Goal: Task Accomplishment & Management: Use online tool/utility

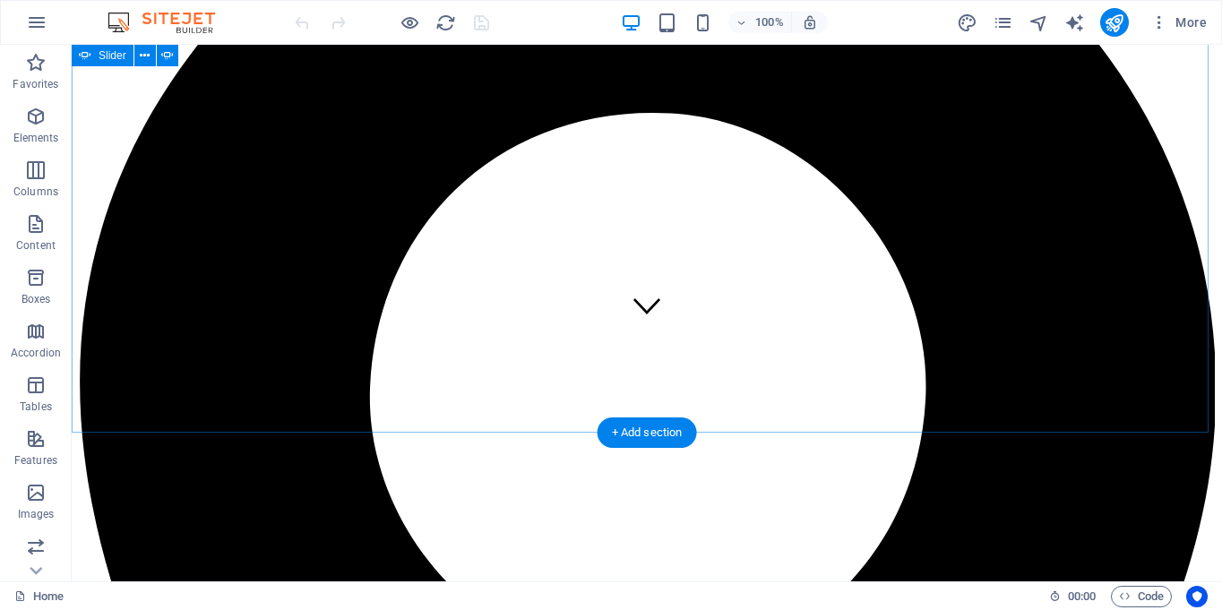
scroll to position [242, 0]
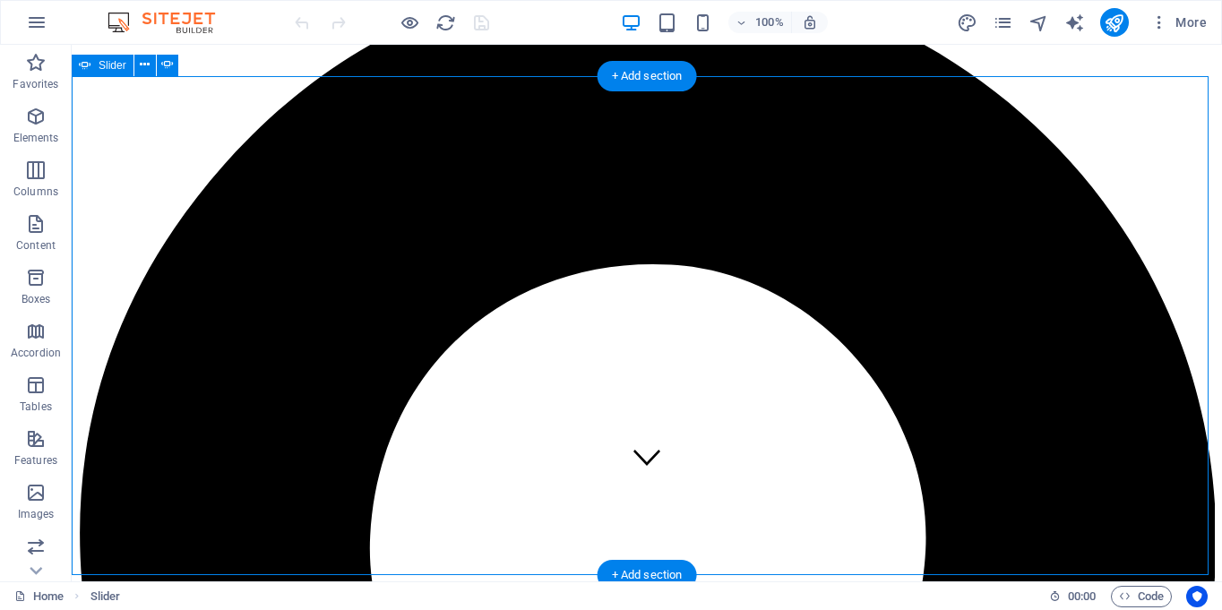
scroll to position [89, 0]
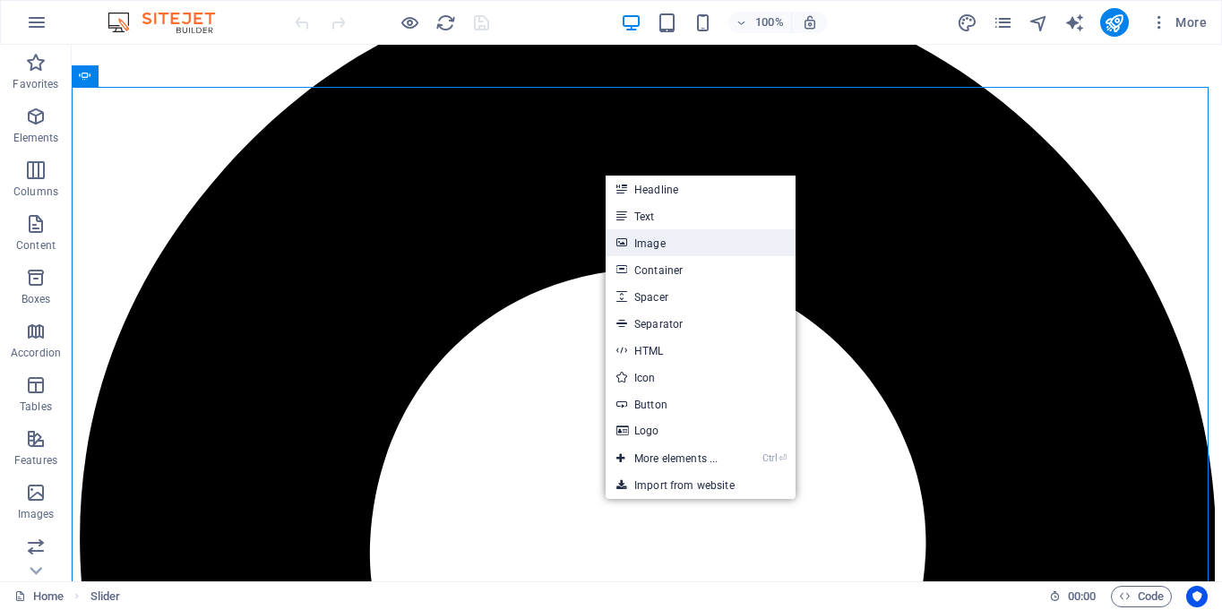
click at [644, 239] on link "Image" at bounding box center [701, 242] width 190 height 27
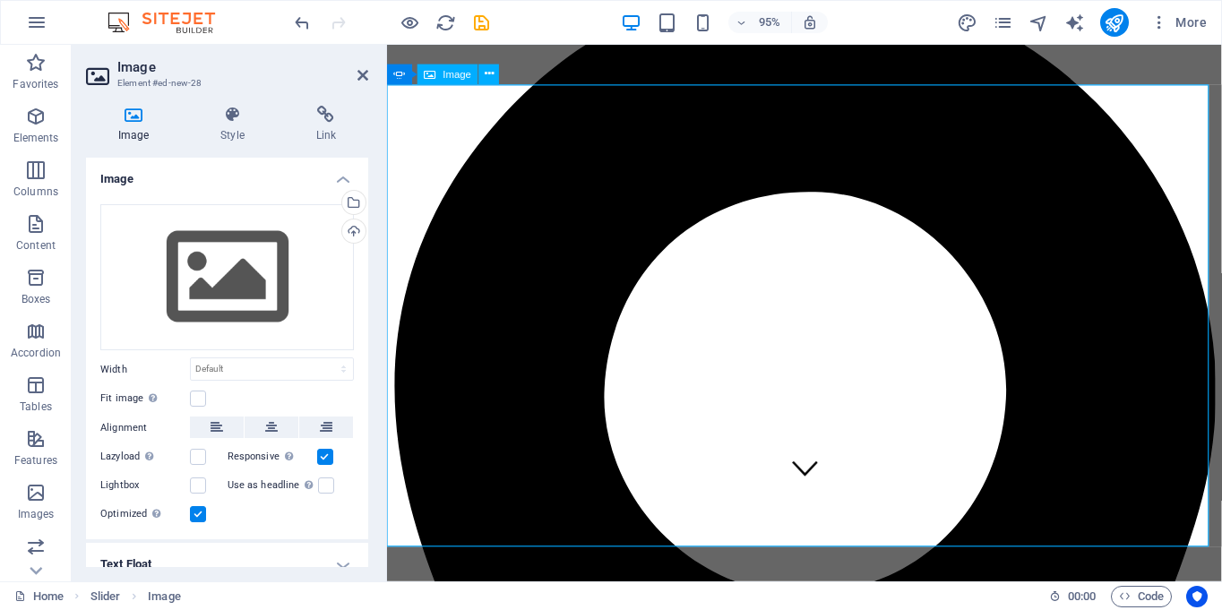
scroll to position [110, 0]
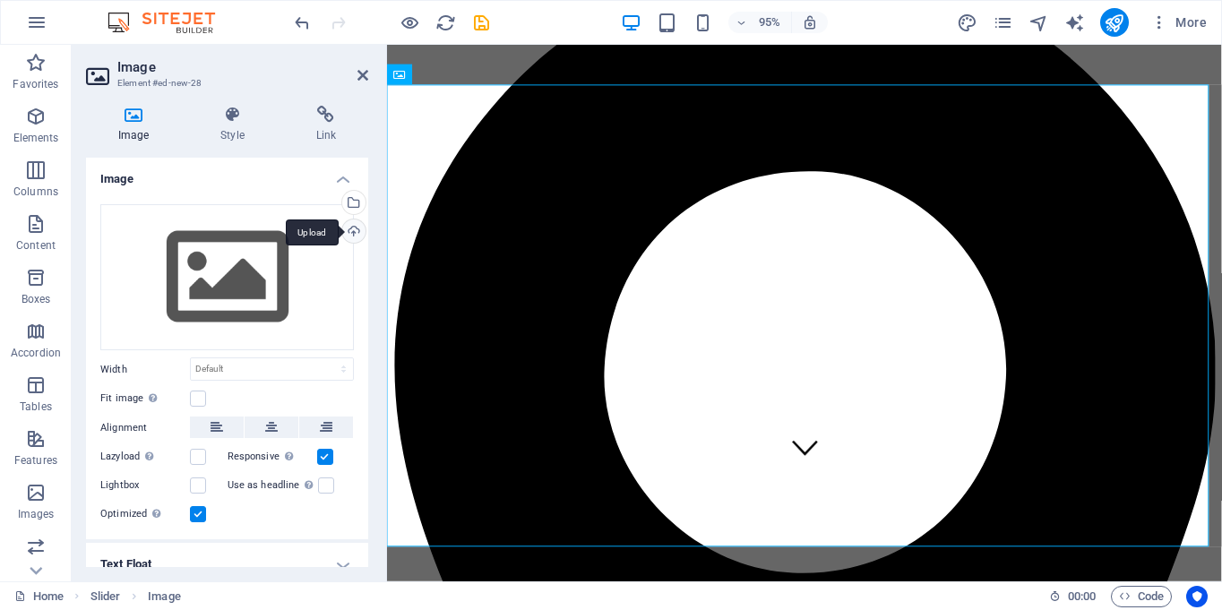
click at [350, 234] on div "Upload" at bounding box center [352, 233] width 27 height 27
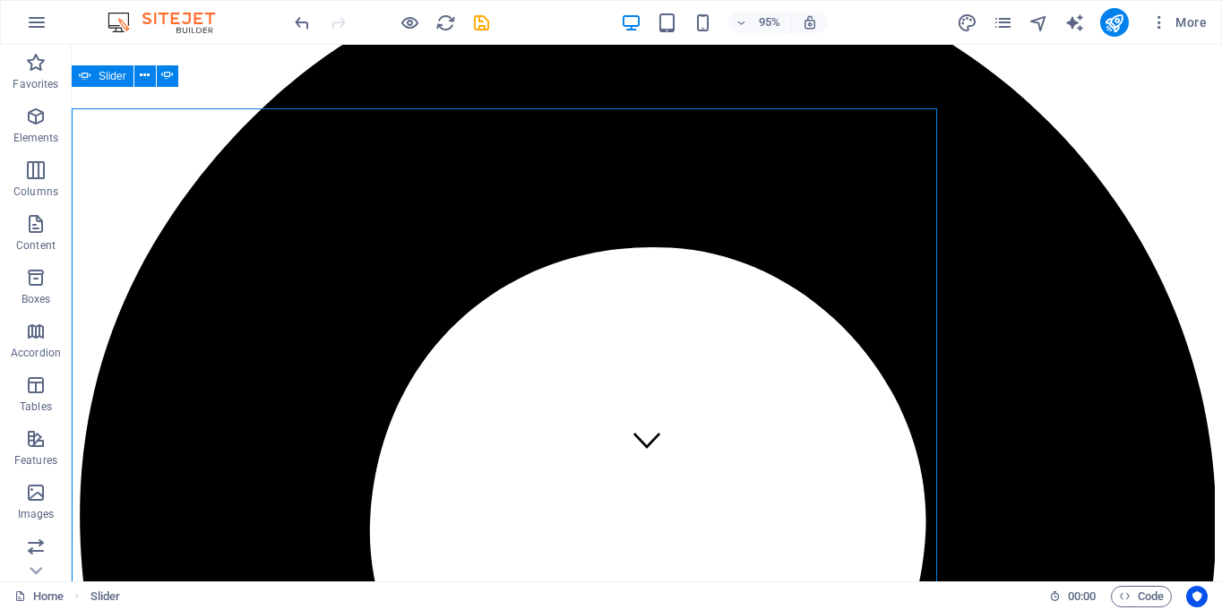
scroll to position [89, 0]
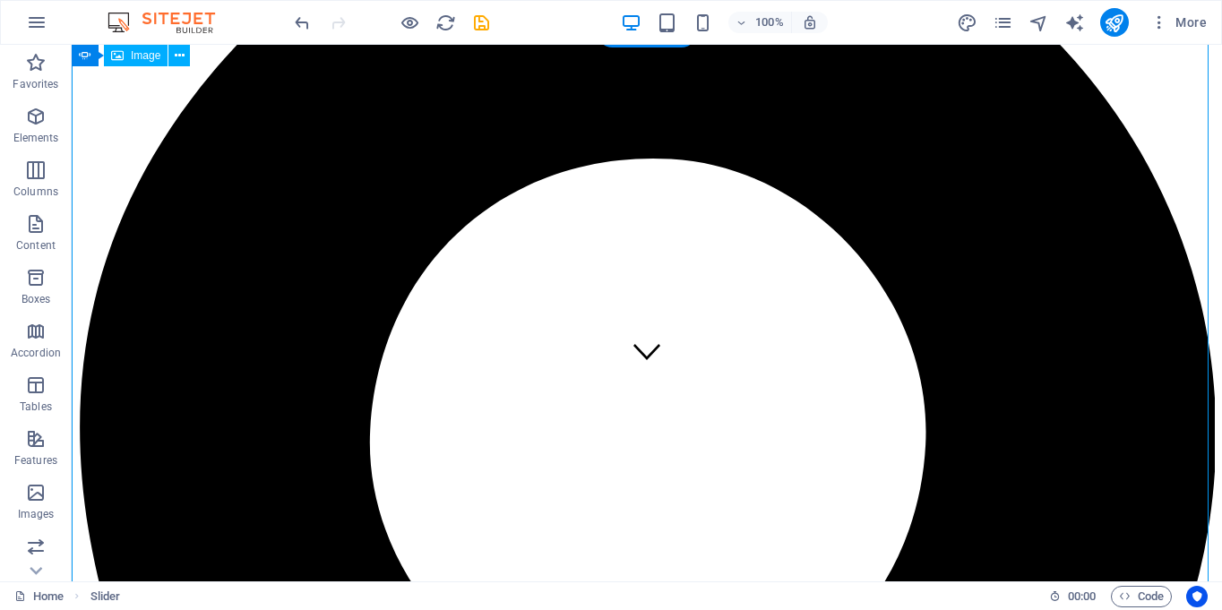
scroll to position [142, 0]
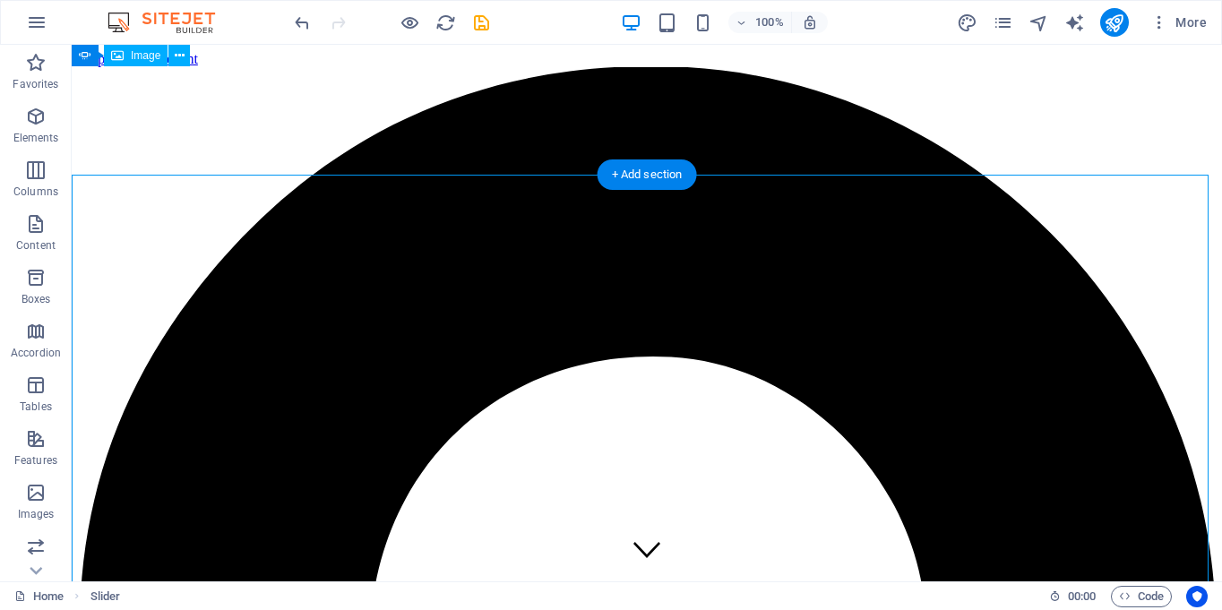
scroll to position [0, 0]
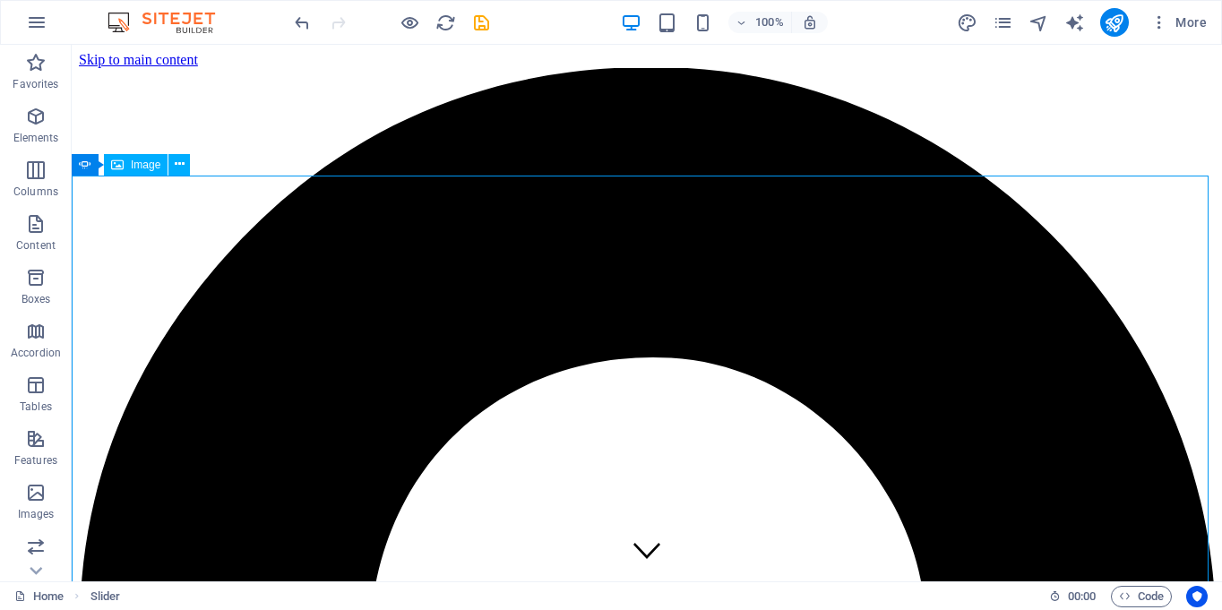
click at [151, 163] on span "Image" at bounding box center [146, 165] width 30 height 11
click at [135, 164] on span "Image" at bounding box center [146, 165] width 30 height 11
click at [186, 164] on button at bounding box center [179, 165] width 22 height 22
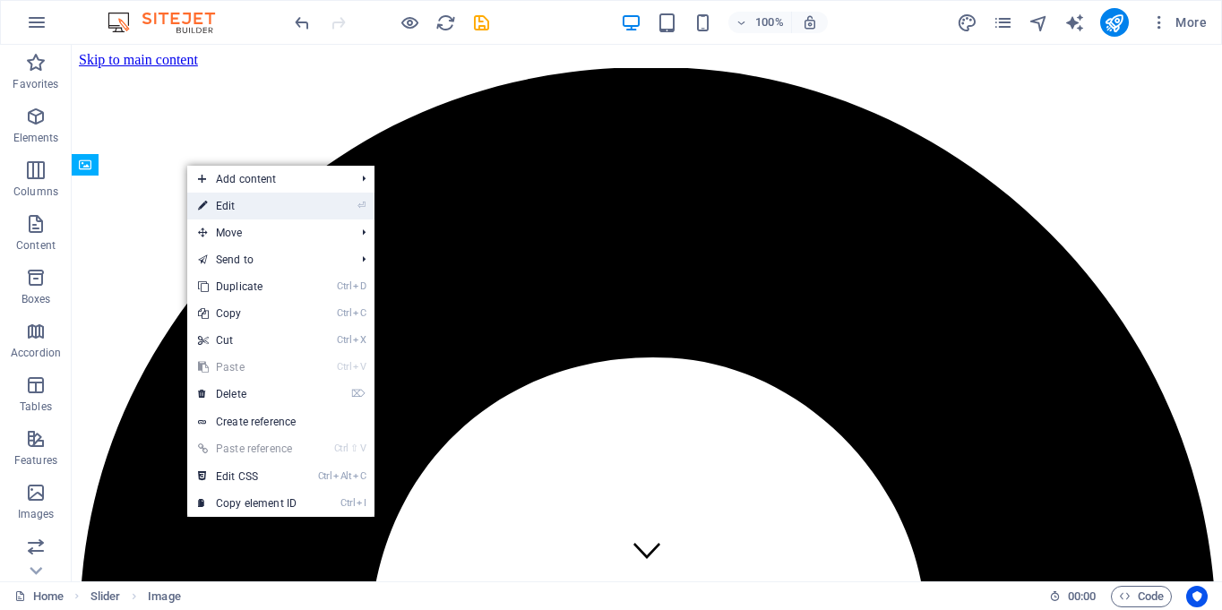
click at [253, 214] on link "⏎ Edit" at bounding box center [247, 206] width 120 height 27
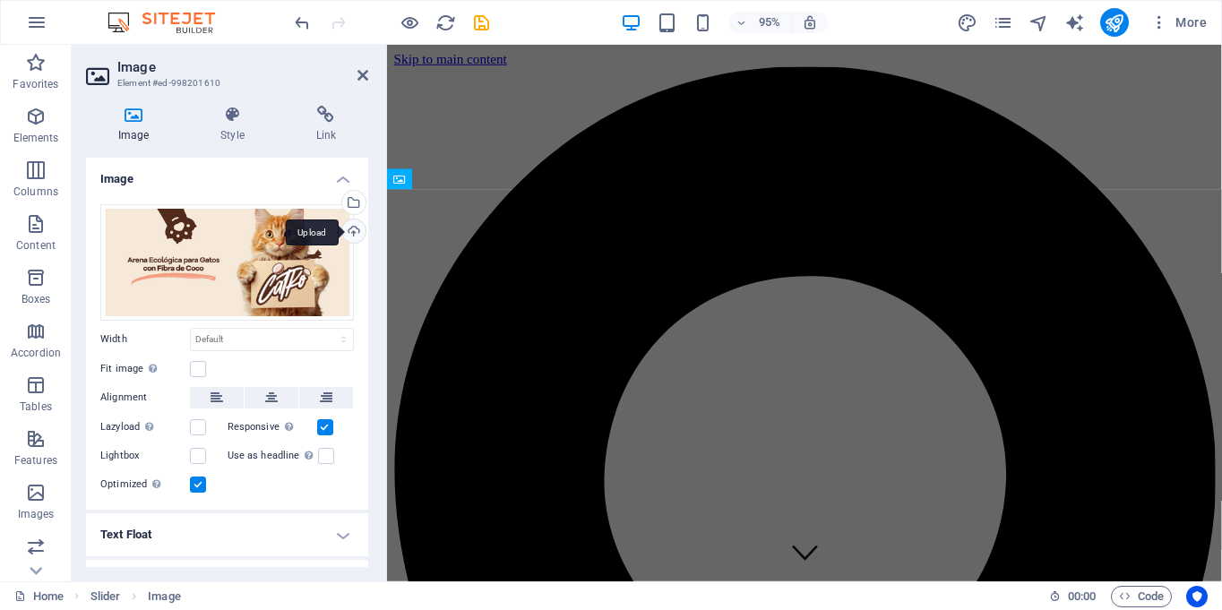
click at [345, 227] on div "Upload" at bounding box center [352, 233] width 27 height 27
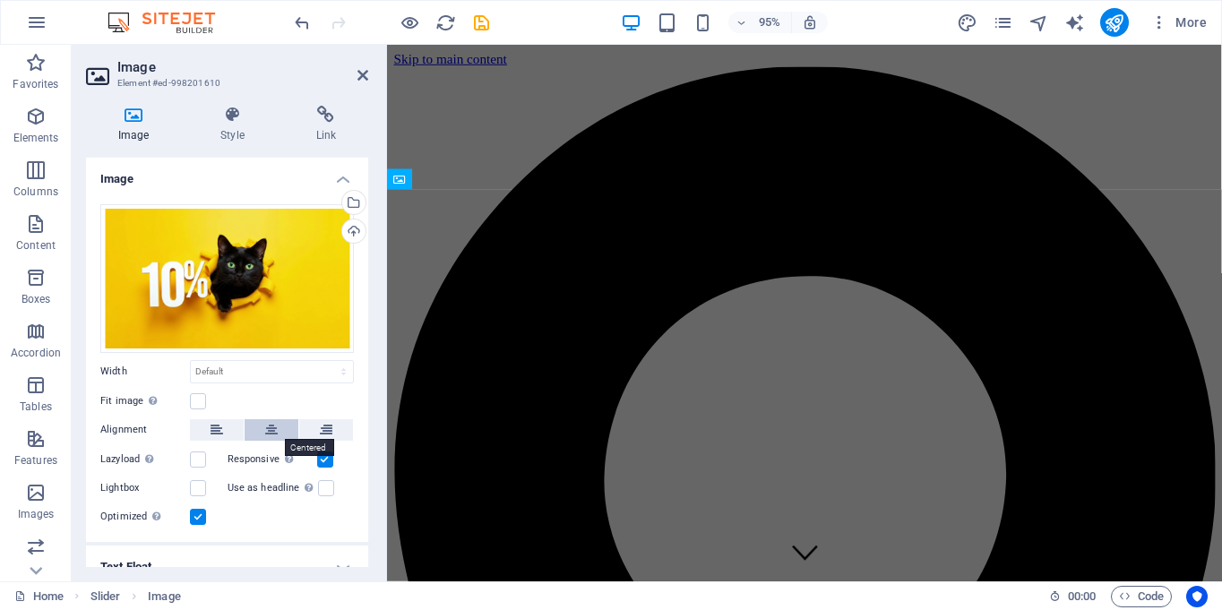
click at [283, 437] on button at bounding box center [272, 430] width 54 height 22
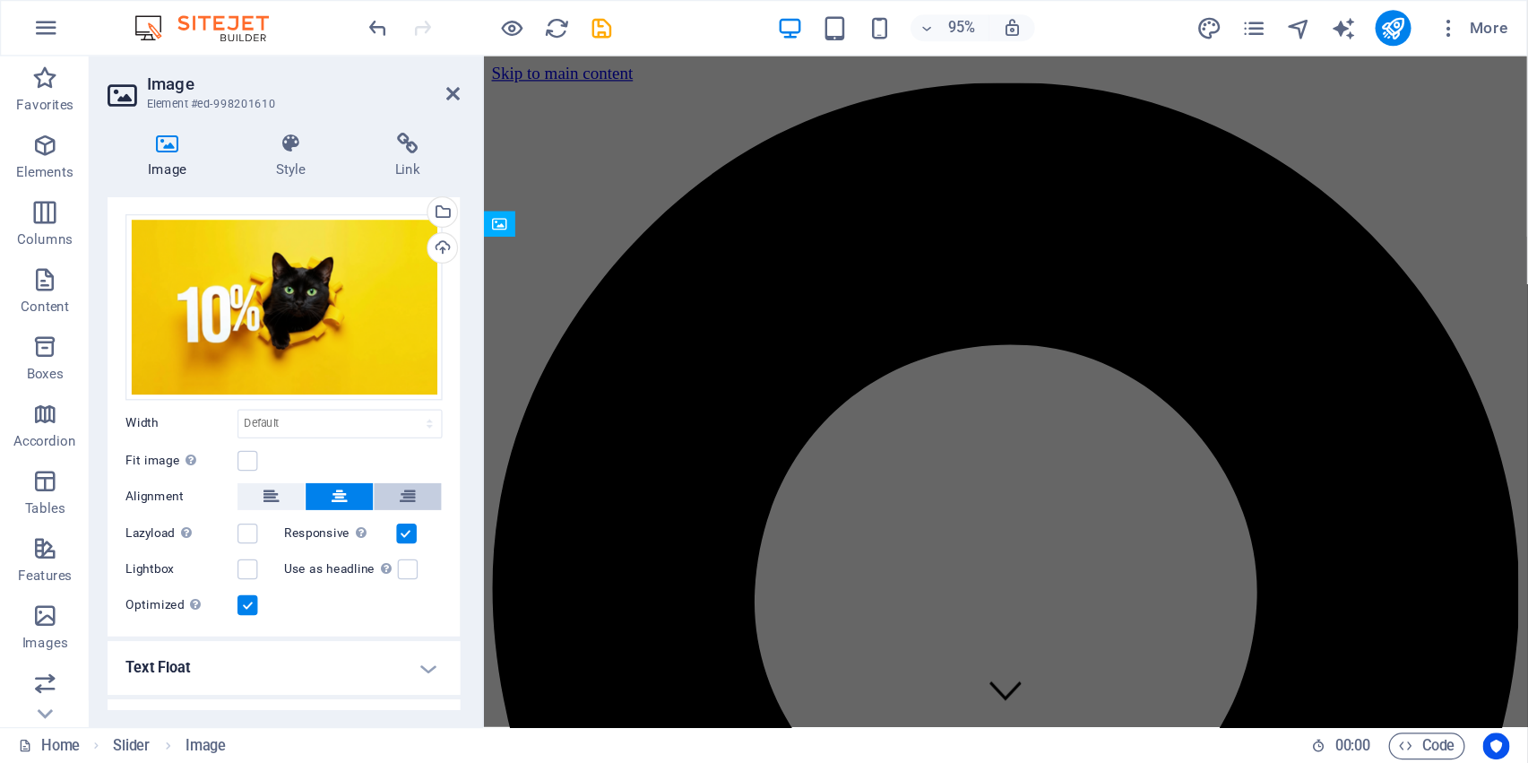
scroll to position [34, 0]
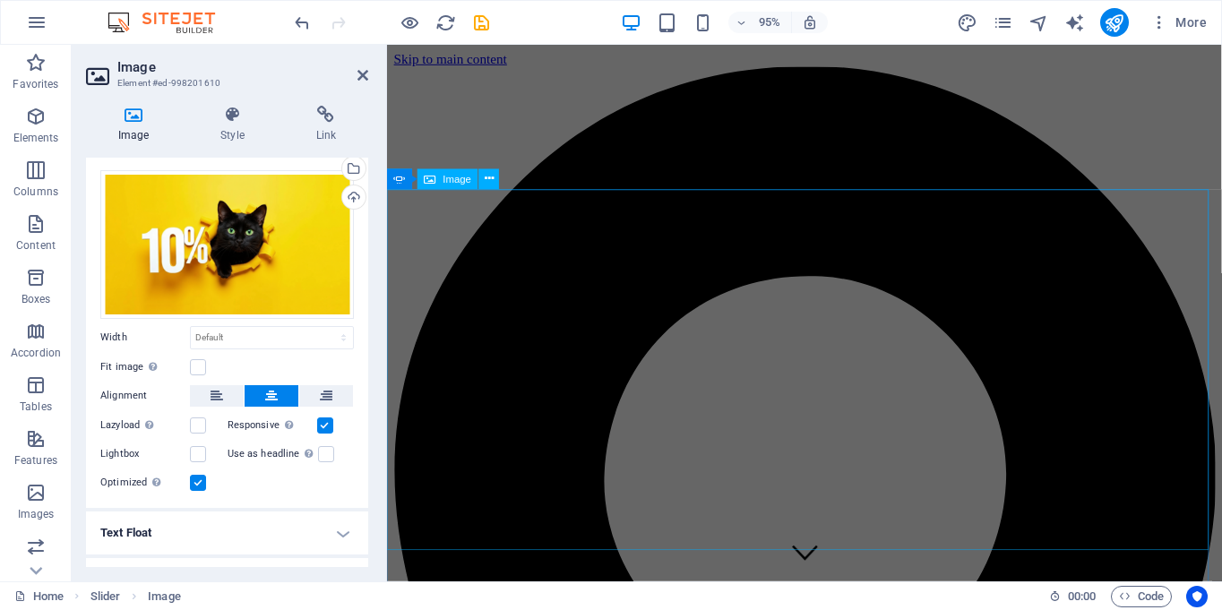
click at [245, 385] on button at bounding box center [272, 396] width 54 height 22
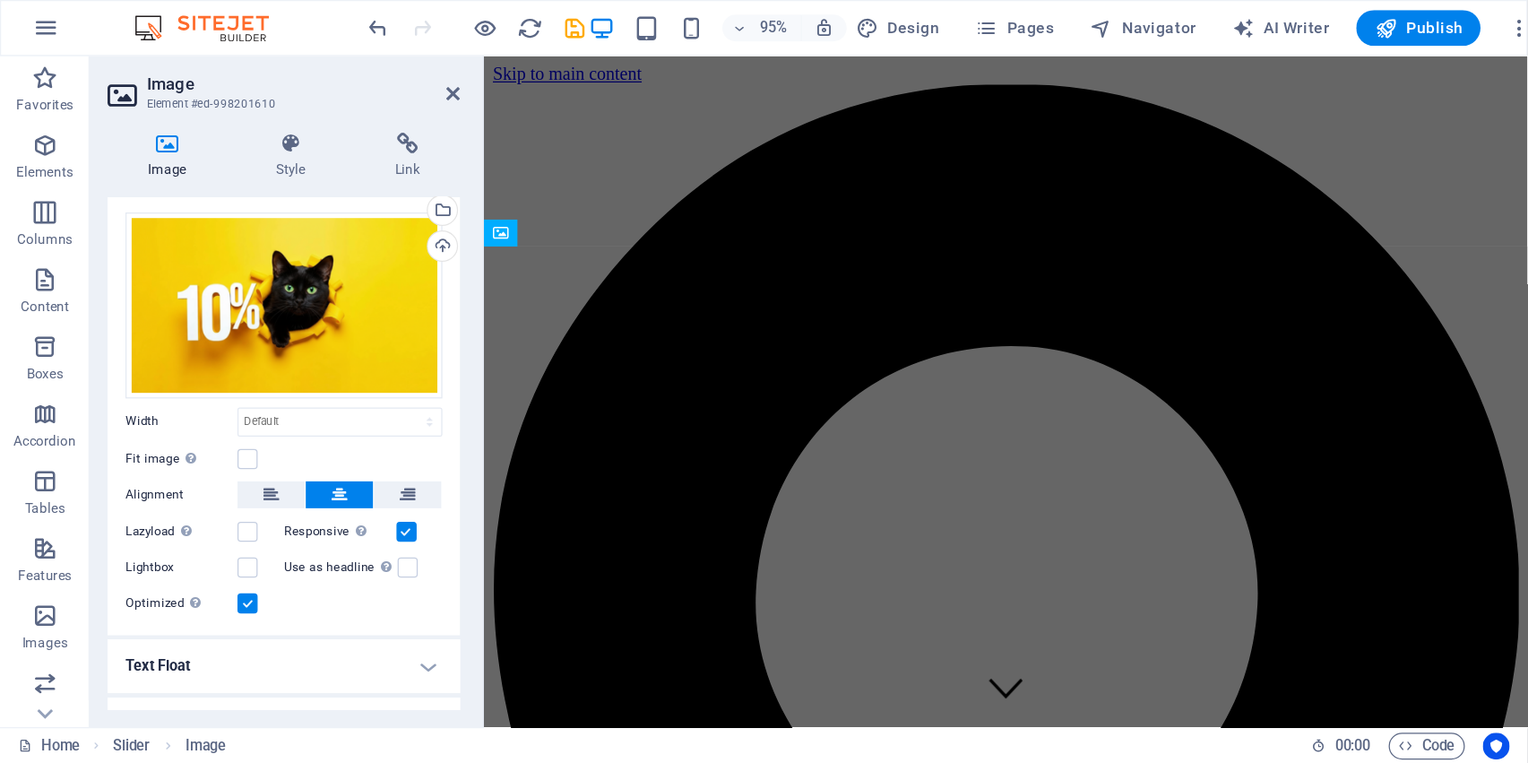
scroll to position [0, 0]
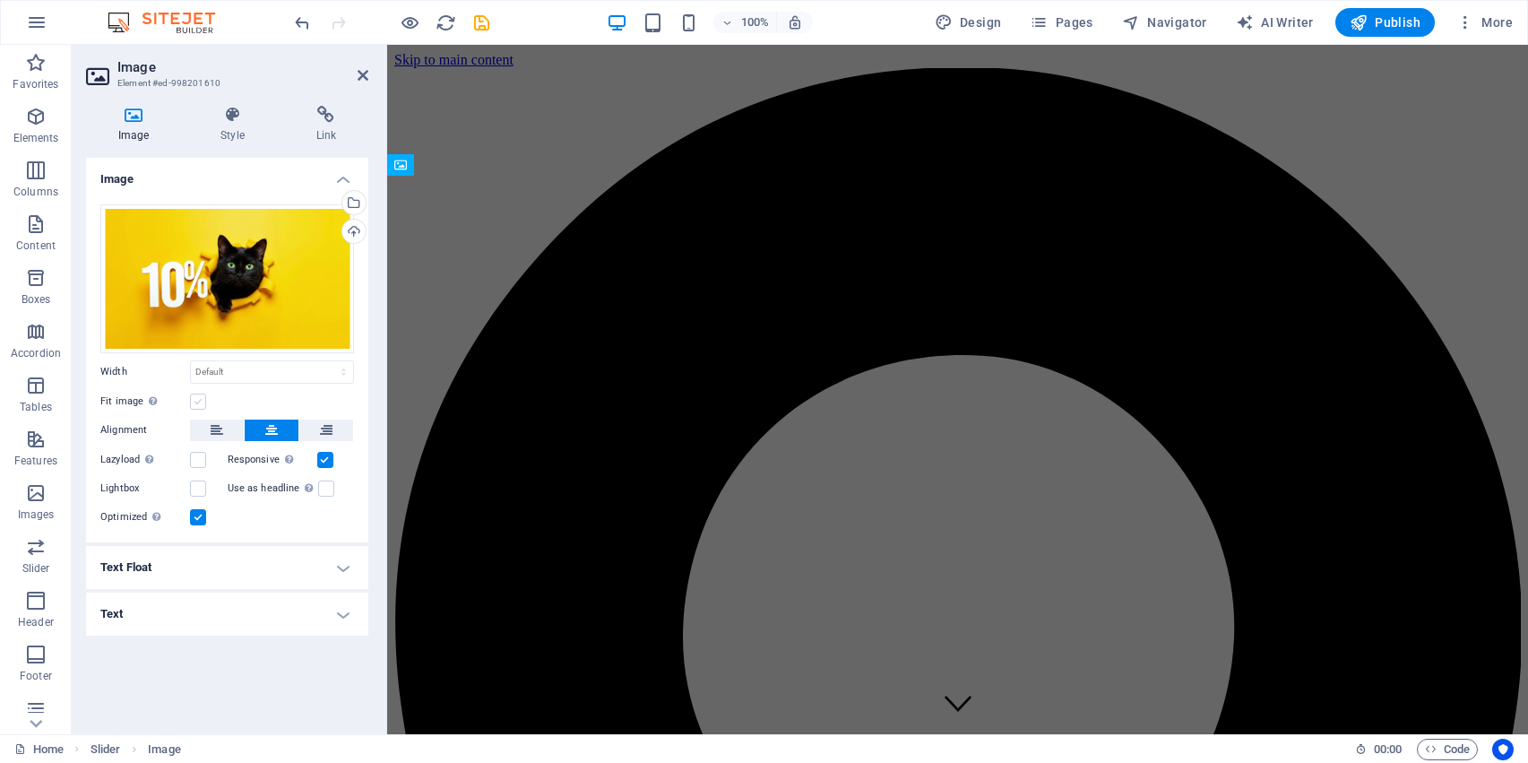
click at [193, 409] on label at bounding box center [198, 401] width 16 height 16
click at [0, 0] on input "Fit image Automatically fit image to a fixed width and height" at bounding box center [0, 0] width 0 height 0
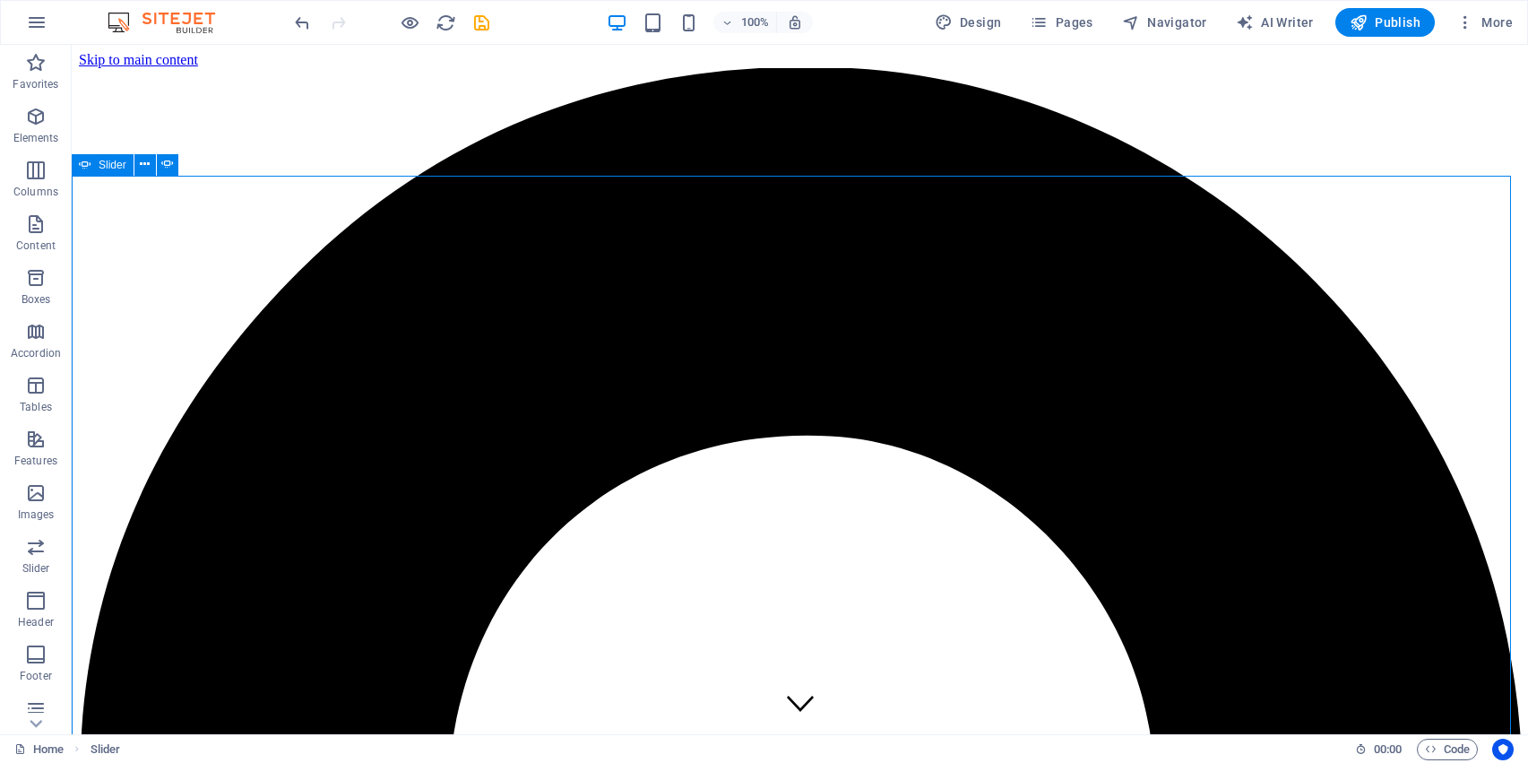
click at [114, 164] on span "Slider" at bounding box center [113, 165] width 28 height 11
click at [135, 167] on span "Image" at bounding box center [146, 165] width 30 height 11
click at [176, 162] on icon at bounding box center [180, 164] width 10 height 19
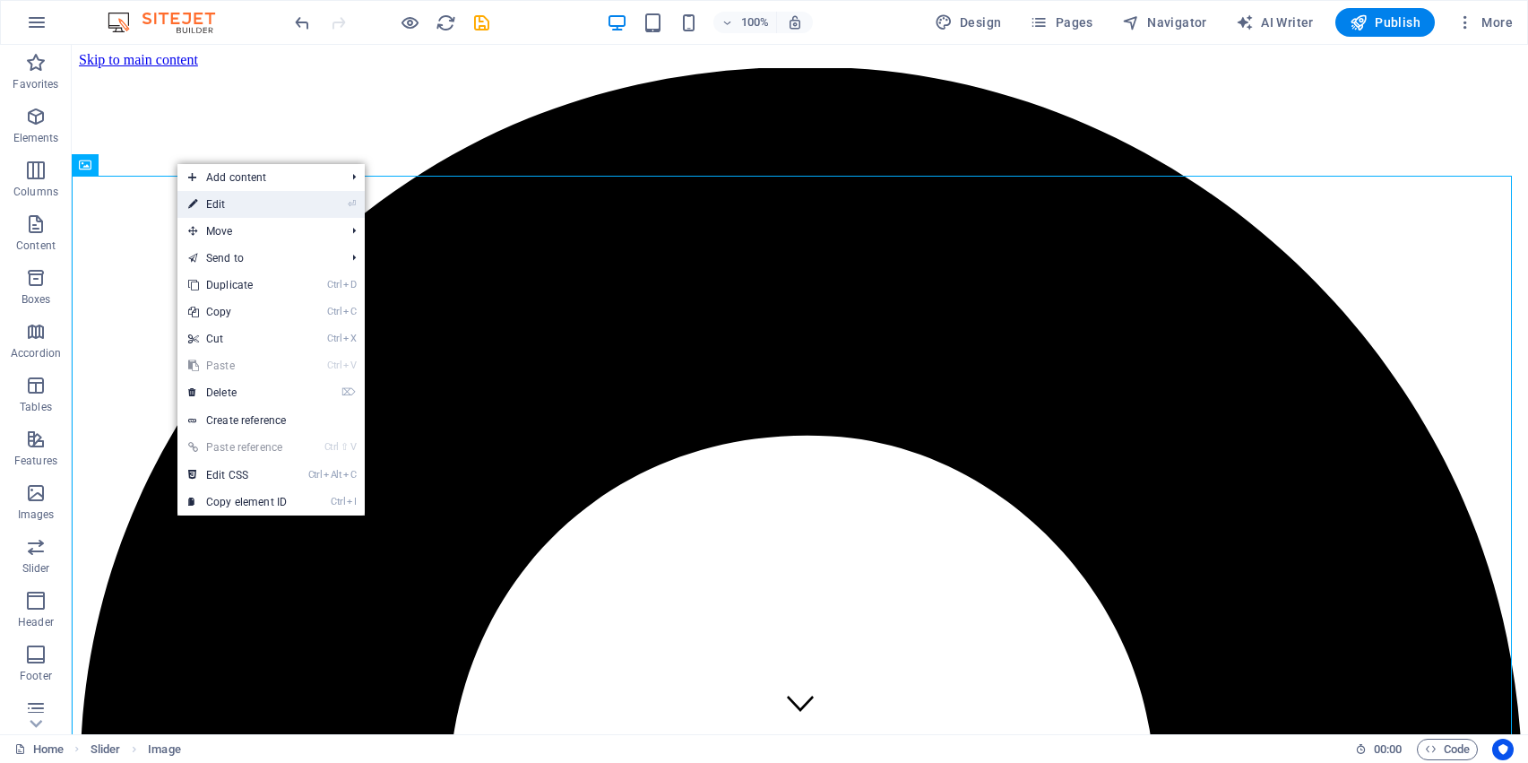
click at [218, 202] on link "⏎ Edit" at bounding box center [237, 204] width 120 height 27
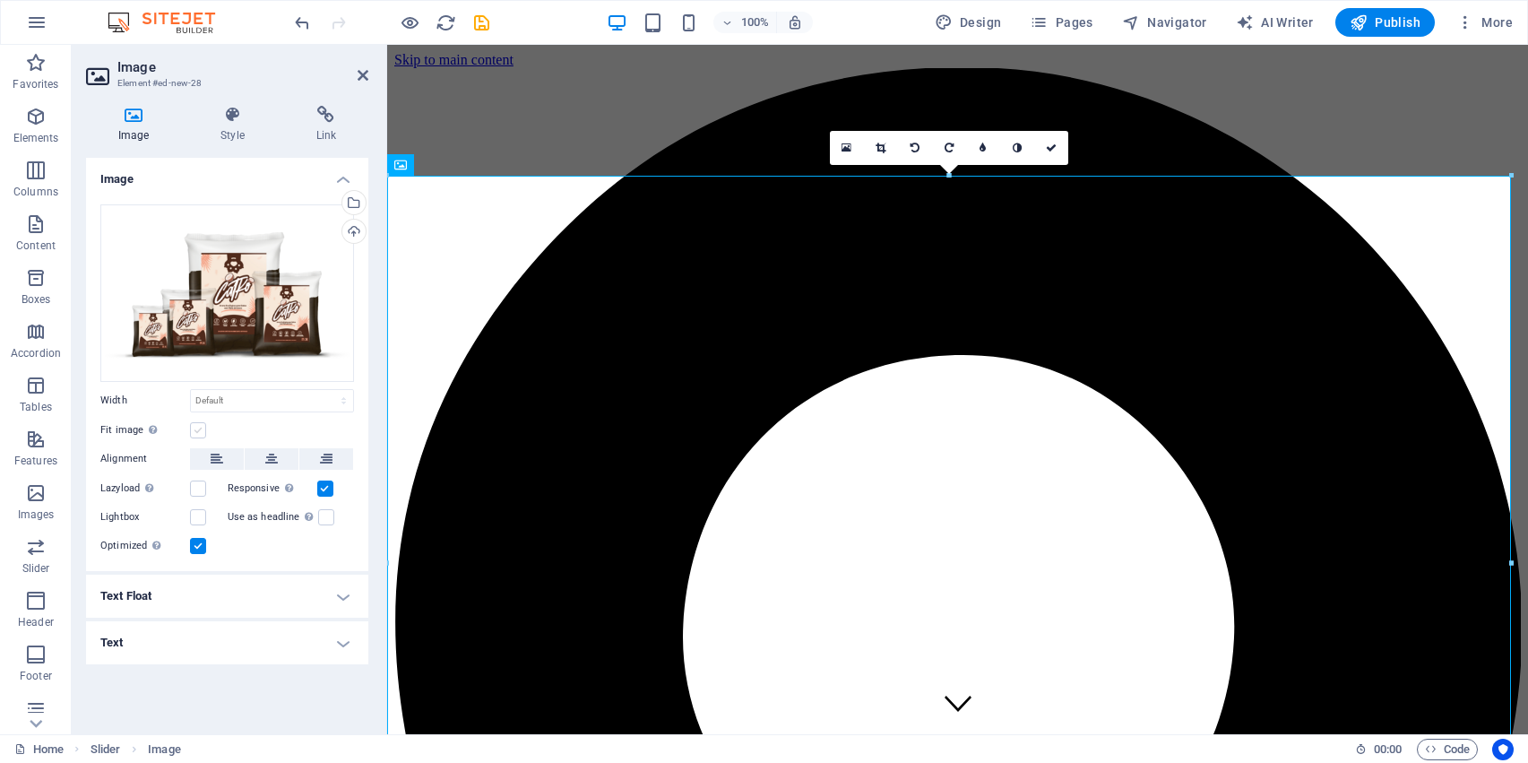
click at [199, 422] on label at bounding box center [198, 430] width 16 height 16
click at [0, 0] on input "Fit image Automatically fit image to a fixed width and height" at bounding box center [0, 0] width 0 height 0
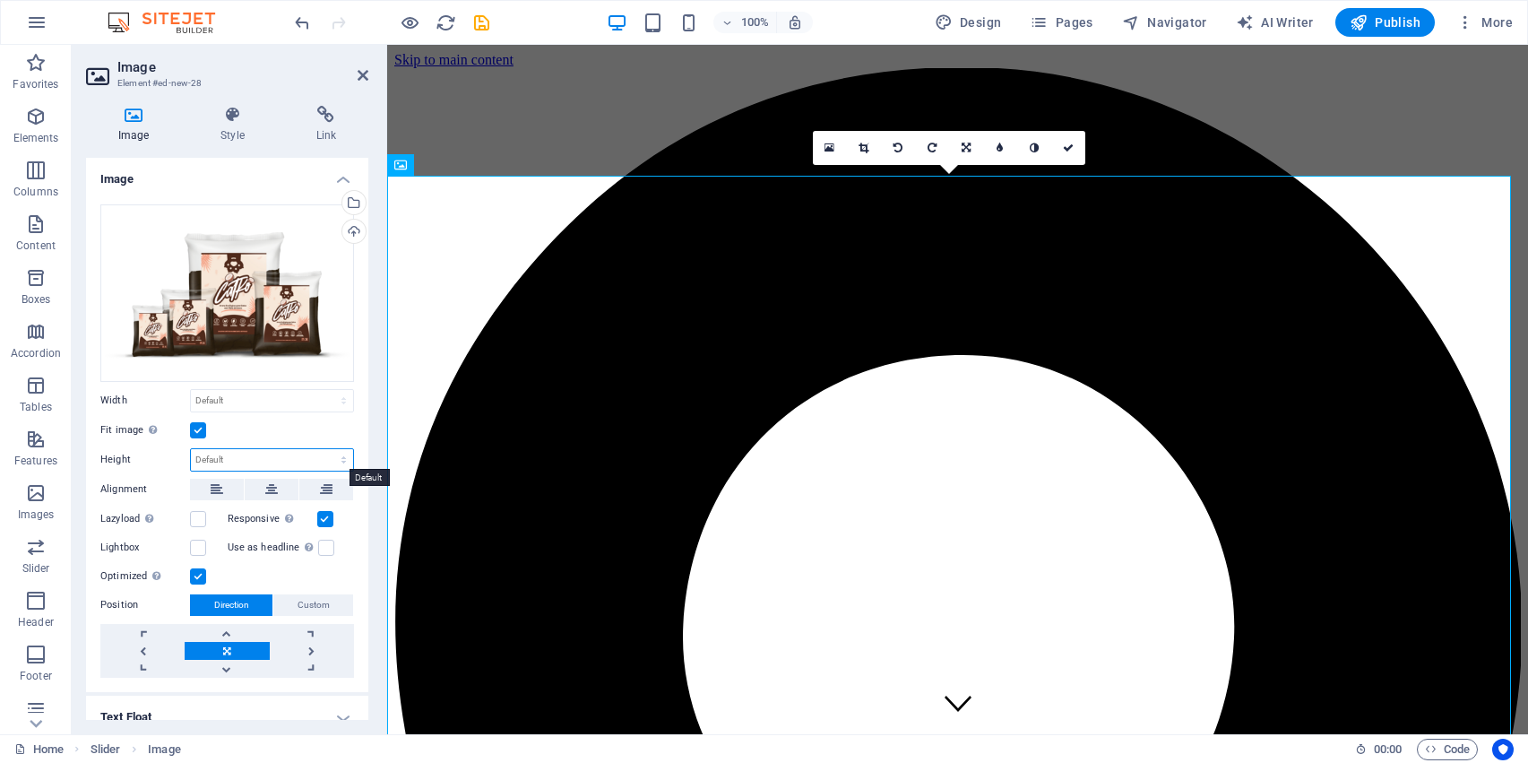
click at [207, 459] on select "Default auto px" at bounding box center [272, 460] width 162 height 22
click at [191, 449] on select "Default auto px" at bounding box center [272, 460] width 162 height 22
click at [235, 453] on select "Default auto px" at bounding box center [272, 460] width 162 height 22
click at [191, 449] on select "Default auto px" at bounding box center [272, 460] width 162 height 22
select select "DISABLED_OPTION_VALUE"
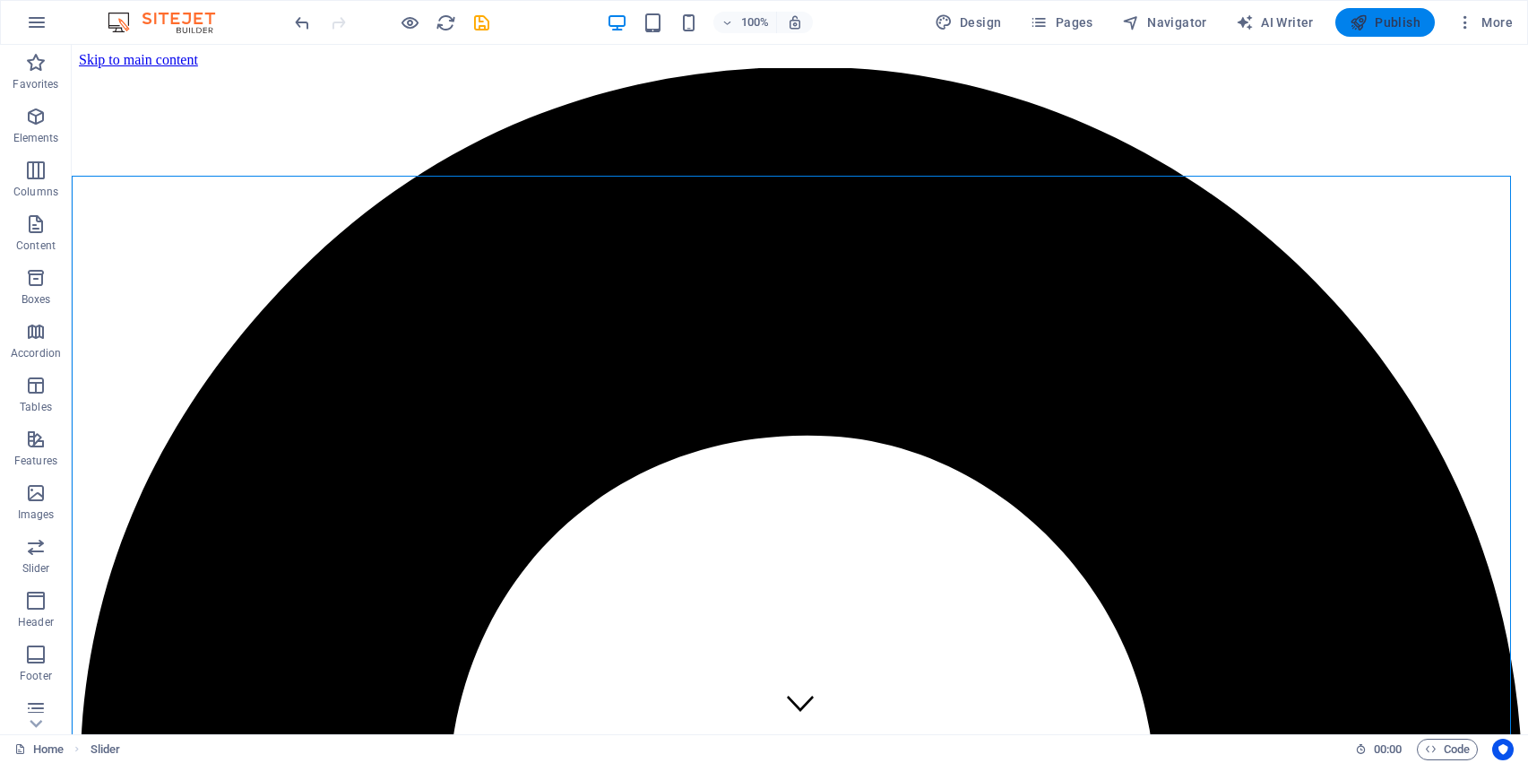
click at [1221, 19] on span "Publish" at bounding box center [1385, 22] width 71 height 18
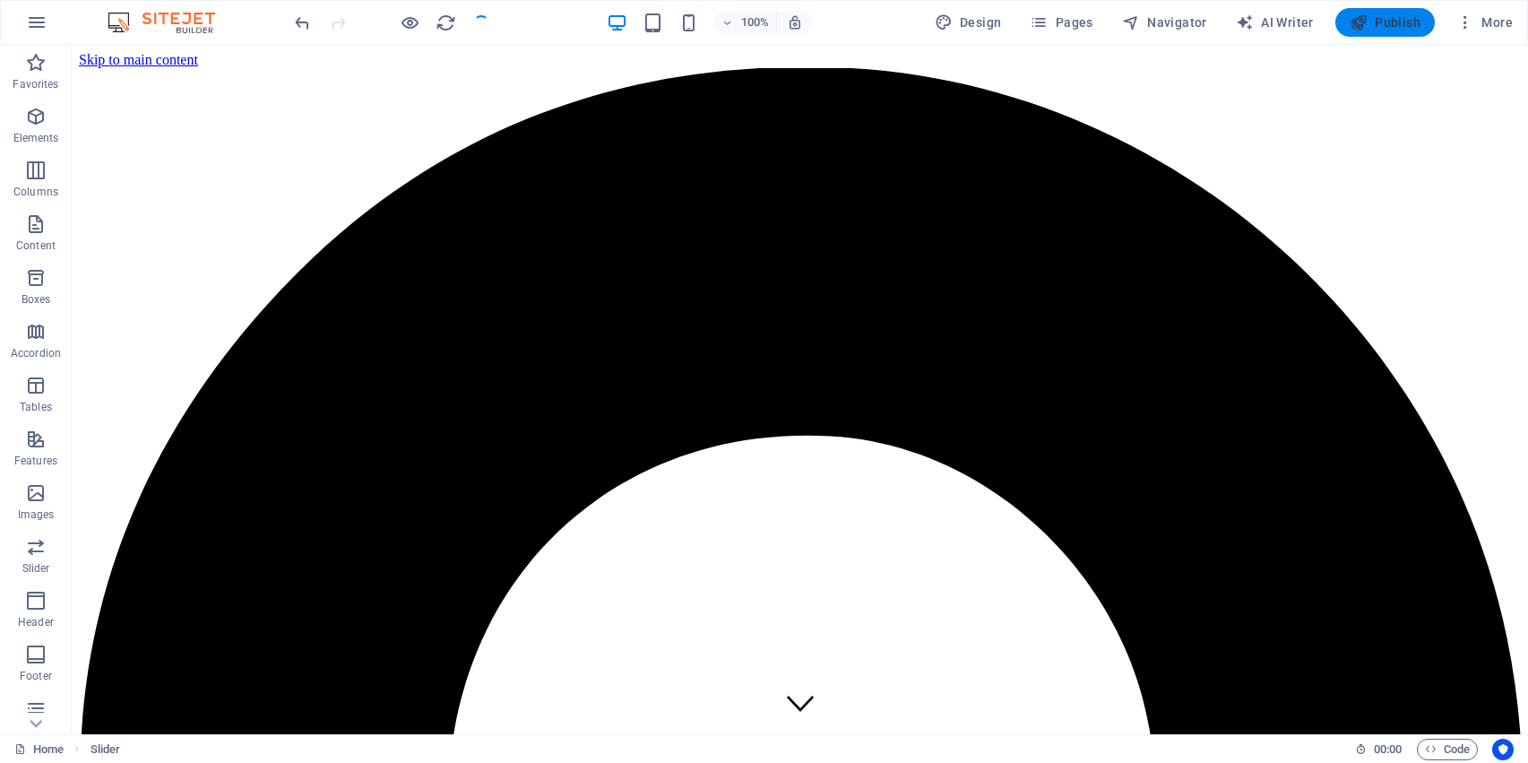
checkbox input "false"
